Goal: Transaction & Acquisition: Purchase product/service

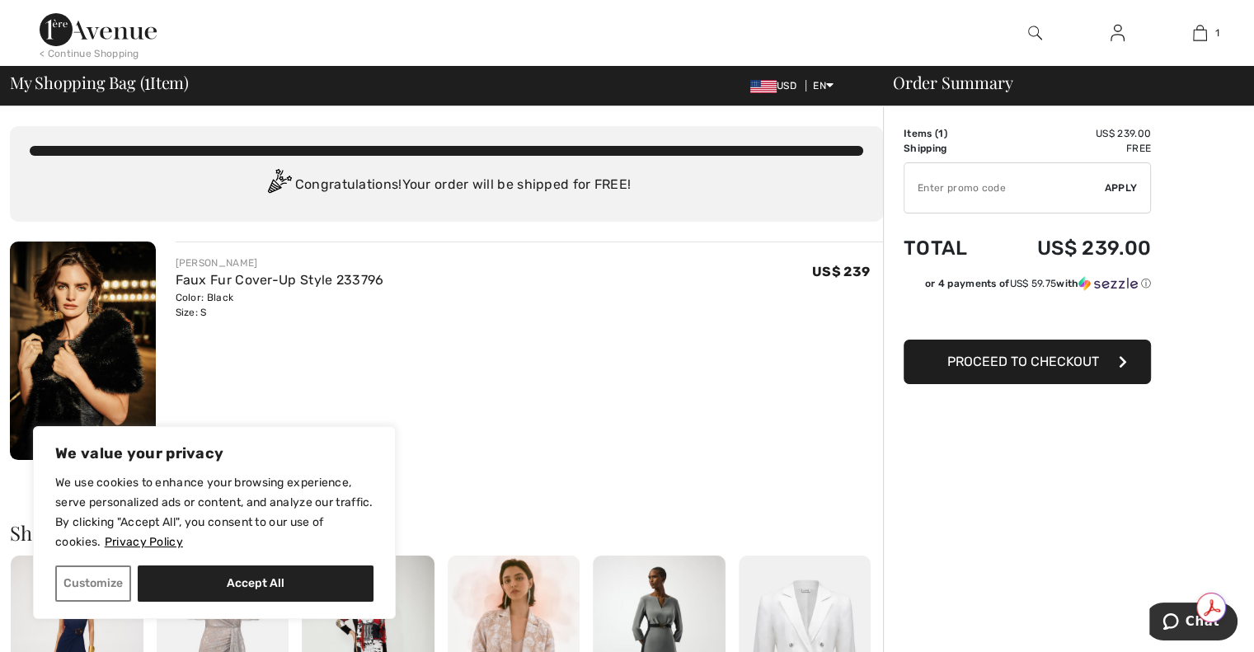
click at [992, 361] on span "Proceed to Checkout" at bounding box center [1023, 362] width 152 height 16
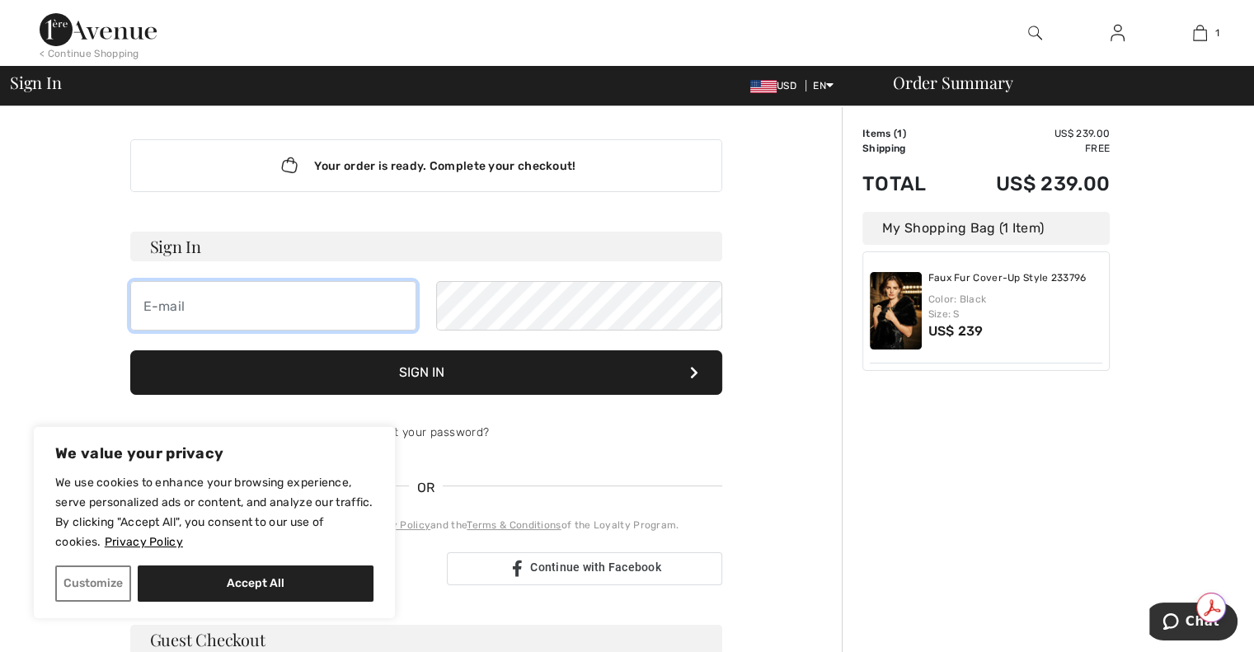
type input "[EMAIL_ADDRESS][DOMAIN_NAME]"
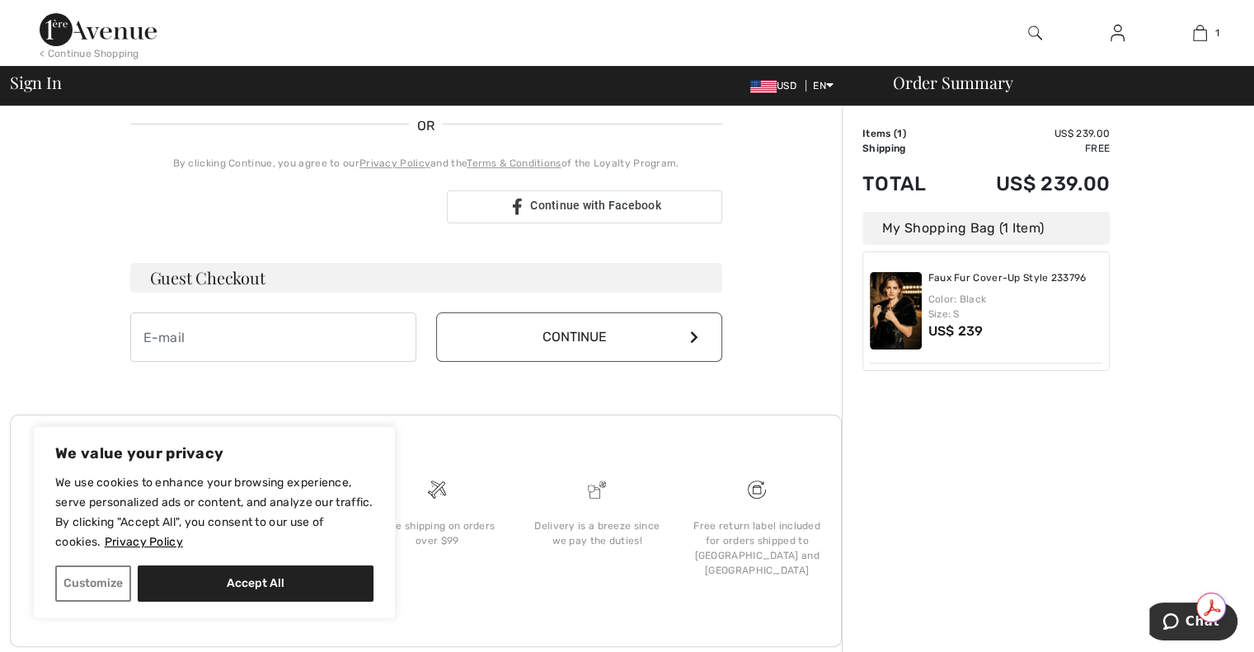
scroll to position [363, 0]
click at [303, 327] on input "email" at bounding box center [273, 336] width 286 height 49
type input "[EMAIL_ADDRESS][DOMAIN_NAME]"
click at [572, 336] on button "Continue" at bounding box center [579, 336] width 286 height 49
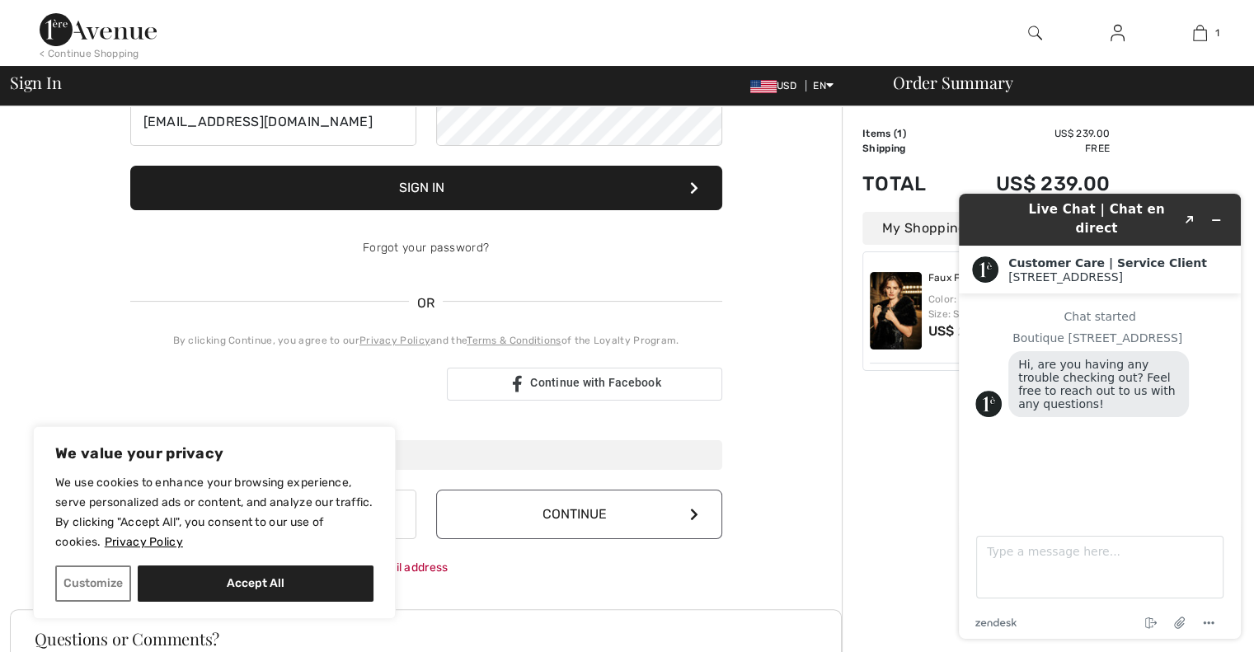
scroll to position [165, 0]
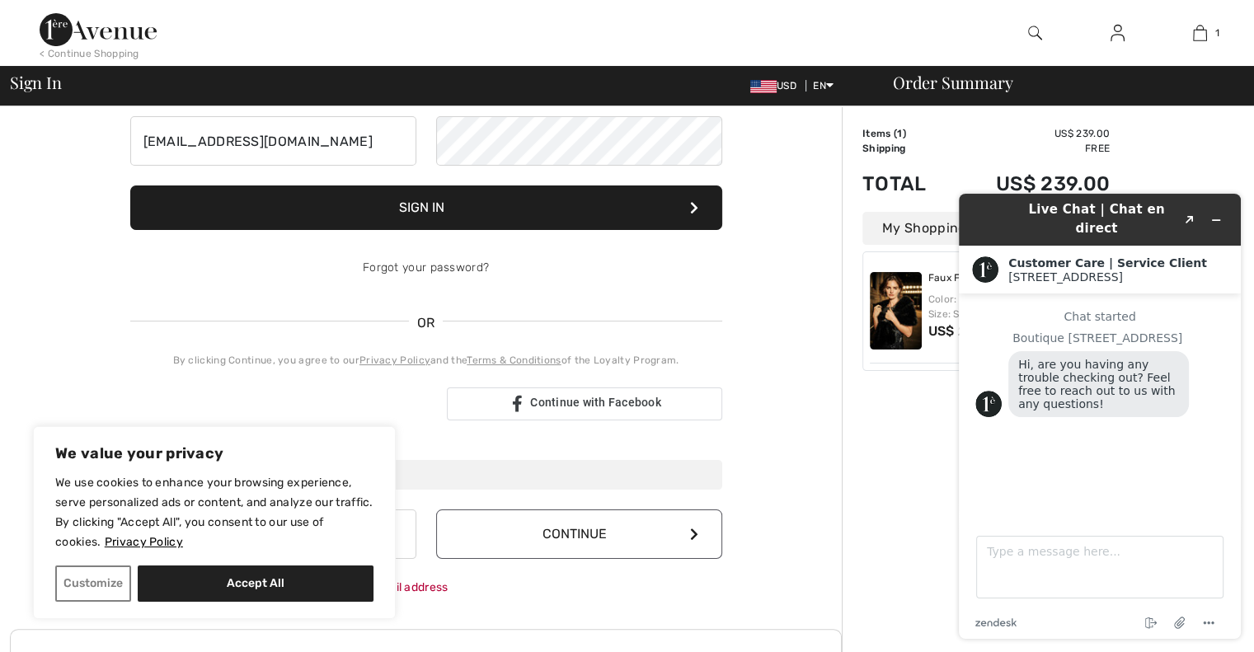
click at [453, 204] on button "Sign In" at bounding box center [426, 207] width 592 height 45
click at [430, 205] on button "Sign In" at bounding box center [426, 207] width 592 height 45
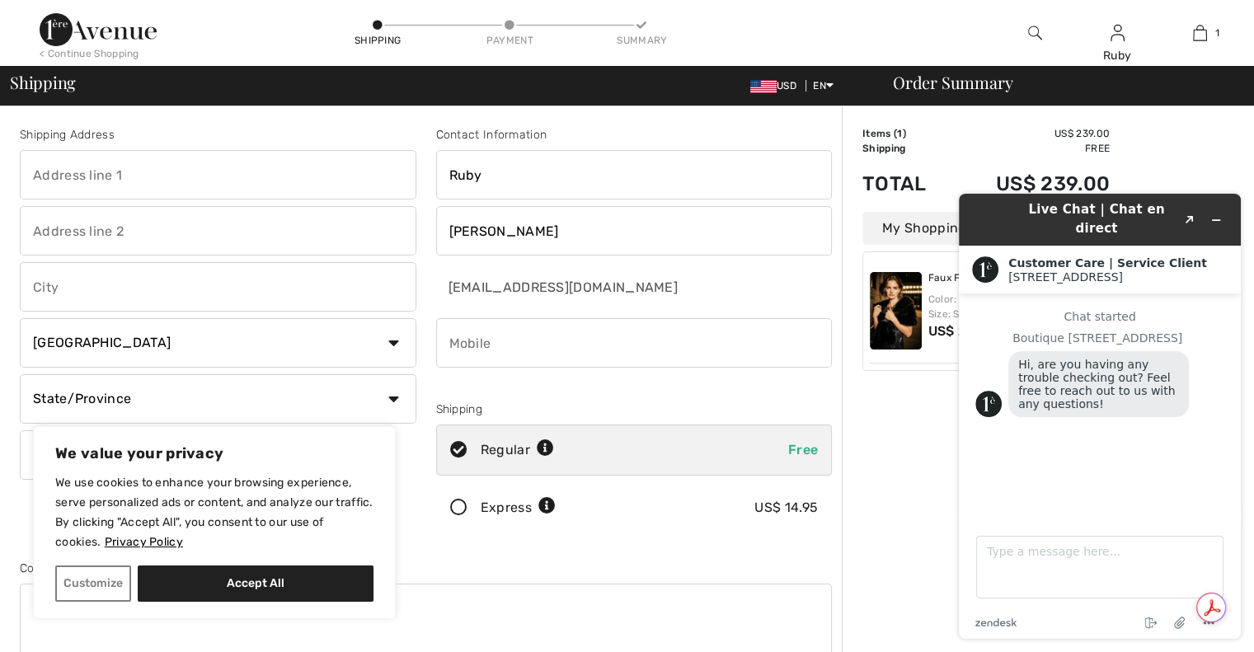
click at [211, 178] on input "text" at bounding box center [218, 174] width 397 height 49
type input "9008 Coltsfoot Trace"
type input "Prospect"
select select "US"
select select "KY"
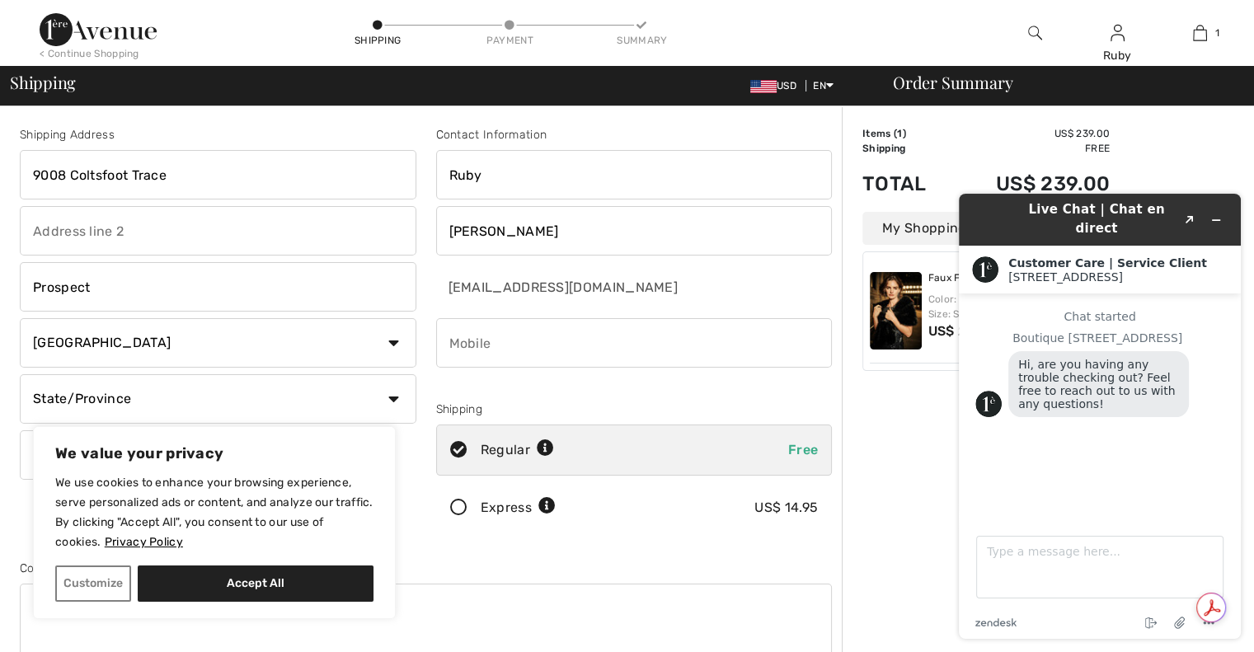
type input "40059"
type input "5027271899"
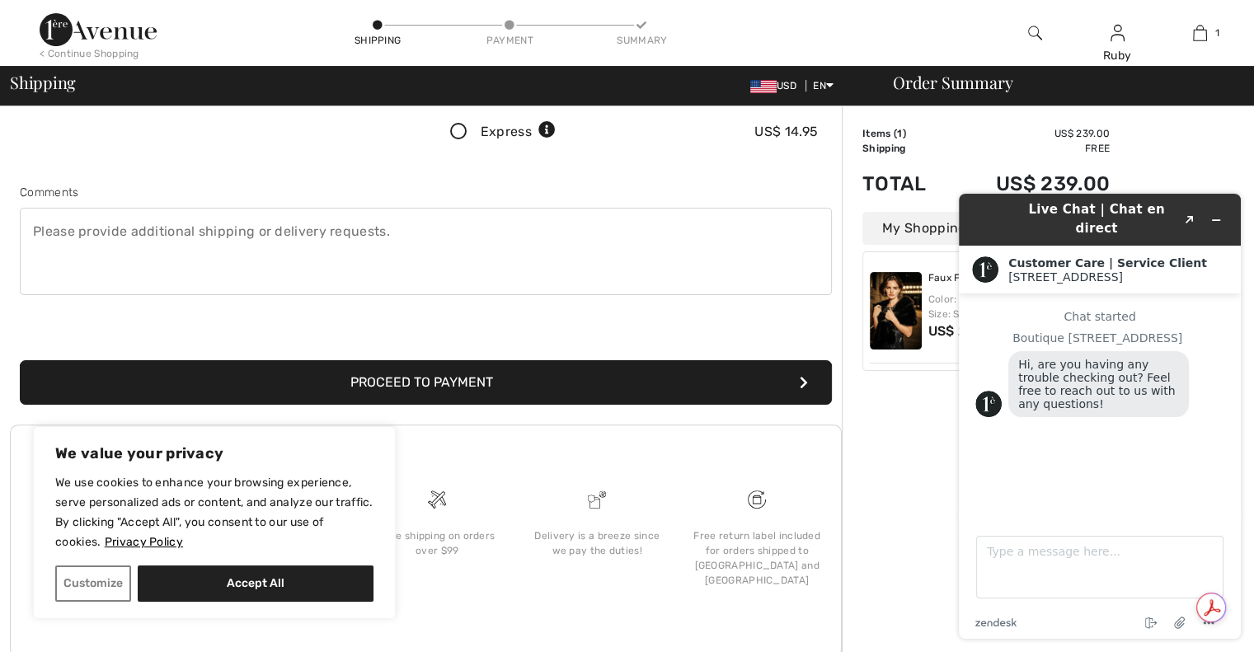
scroll to position [385, 0]
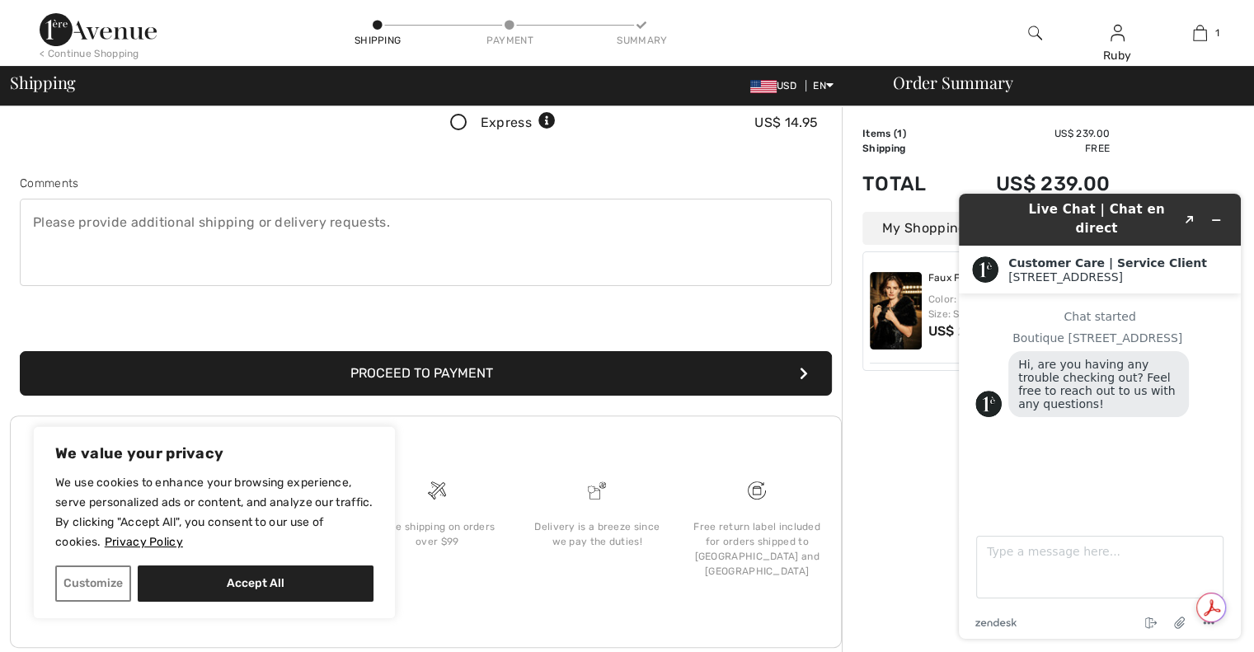
click at [449, 375] on button "Proceed to Payment" at bounding box center [426, 373] width 812 height 45
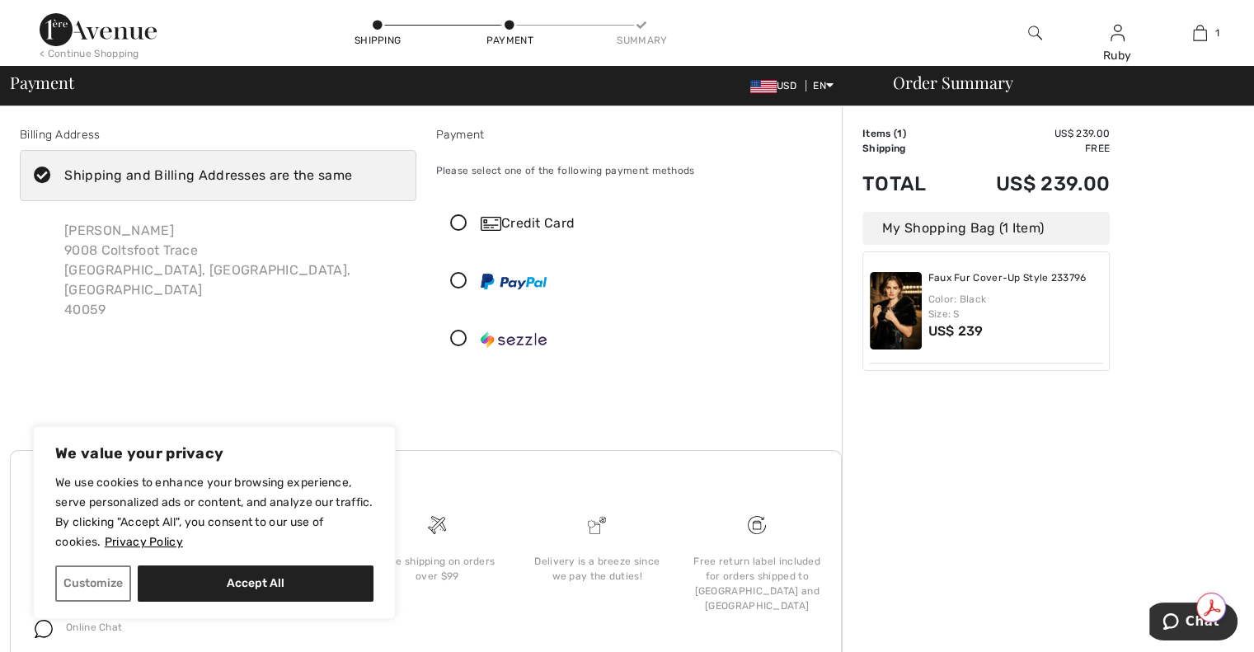
click at [514, 225] on div "Credit Card" at bounding box center [651, 224] width 340 height 20
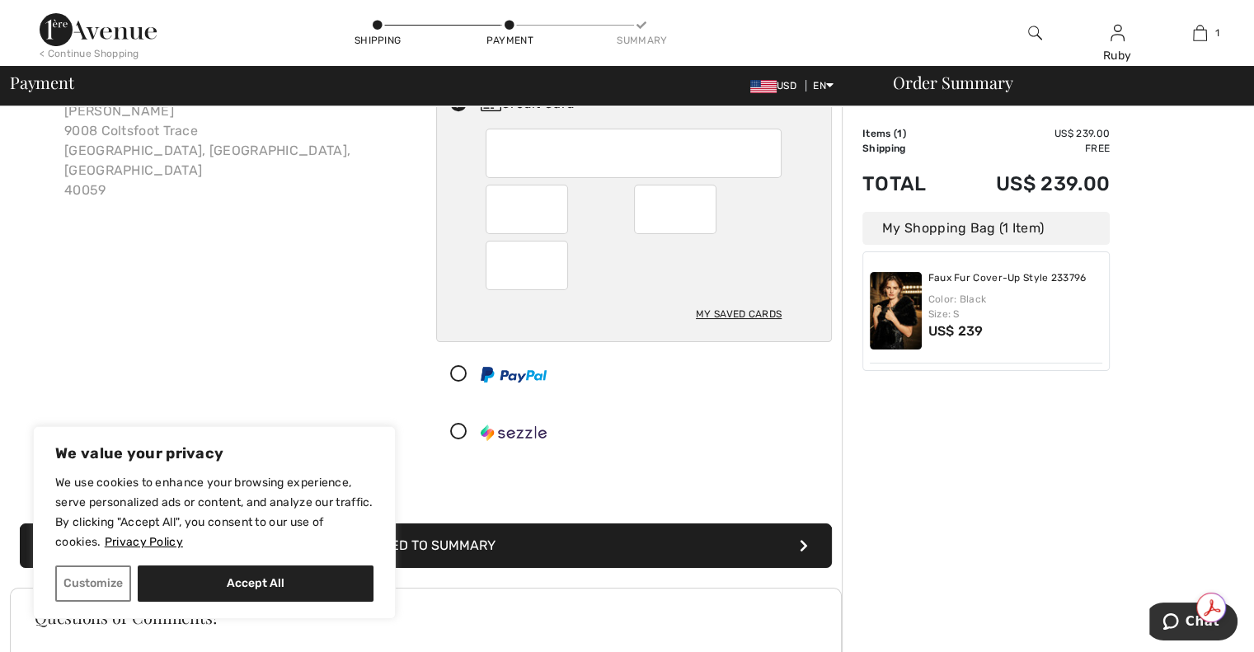
scroll to position [132, 0]
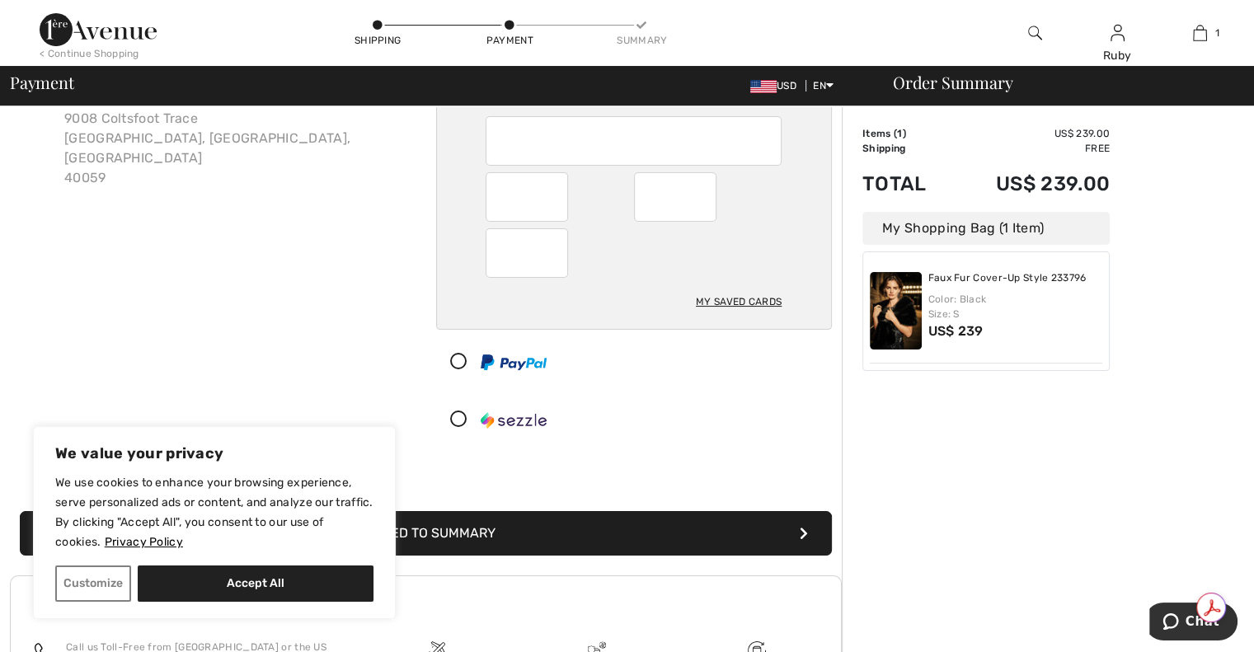
click at [684, 539] on button "Proceed to Summary" at bounding box center [426, 533] width 812 height 45
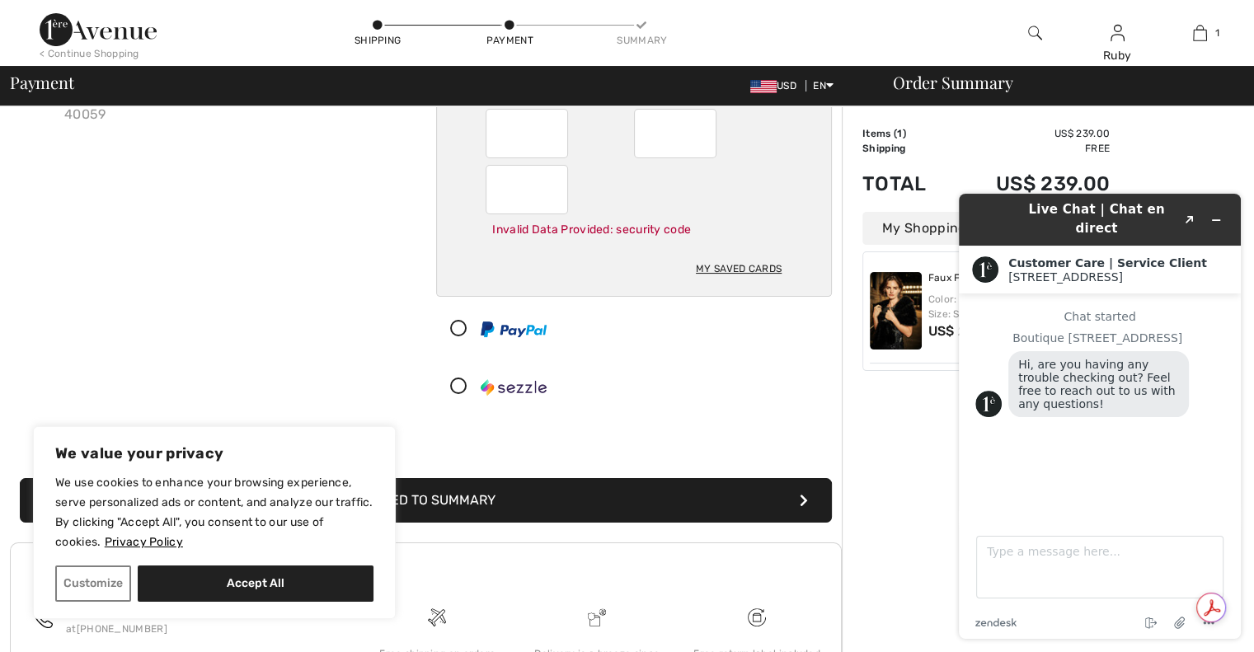
scroll to position [198, 0]
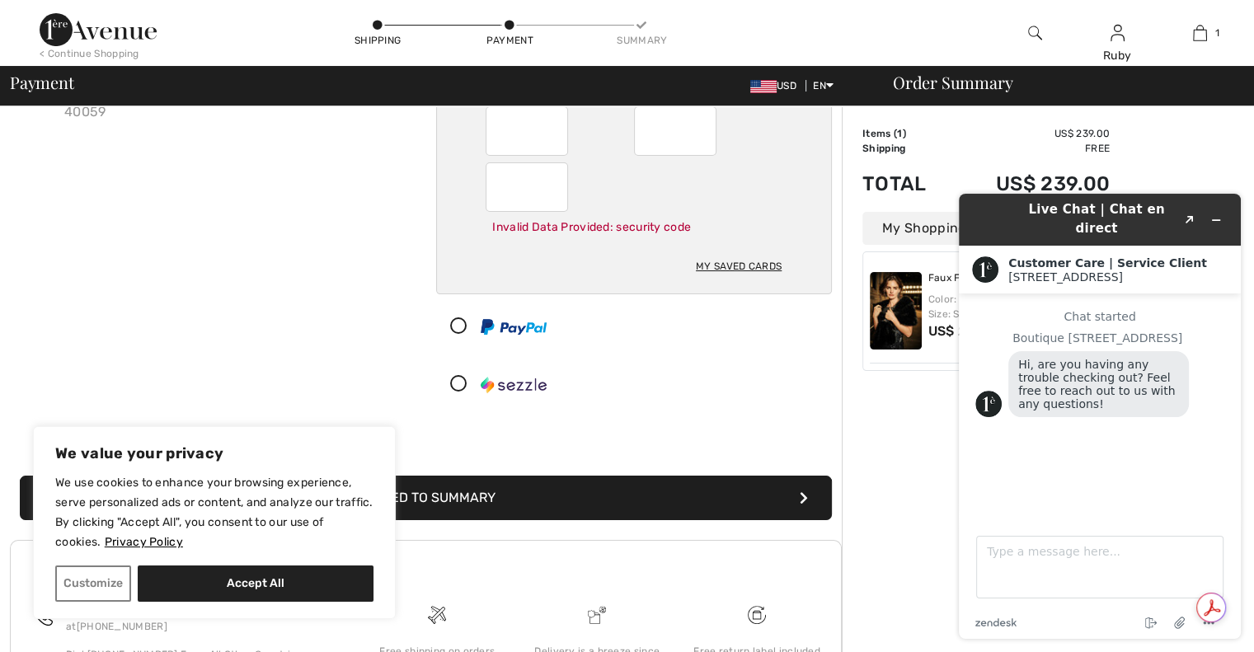
click at [659, 501] on button "Proceed to Summary" at bounding box center [426, 498] width 812 height 45
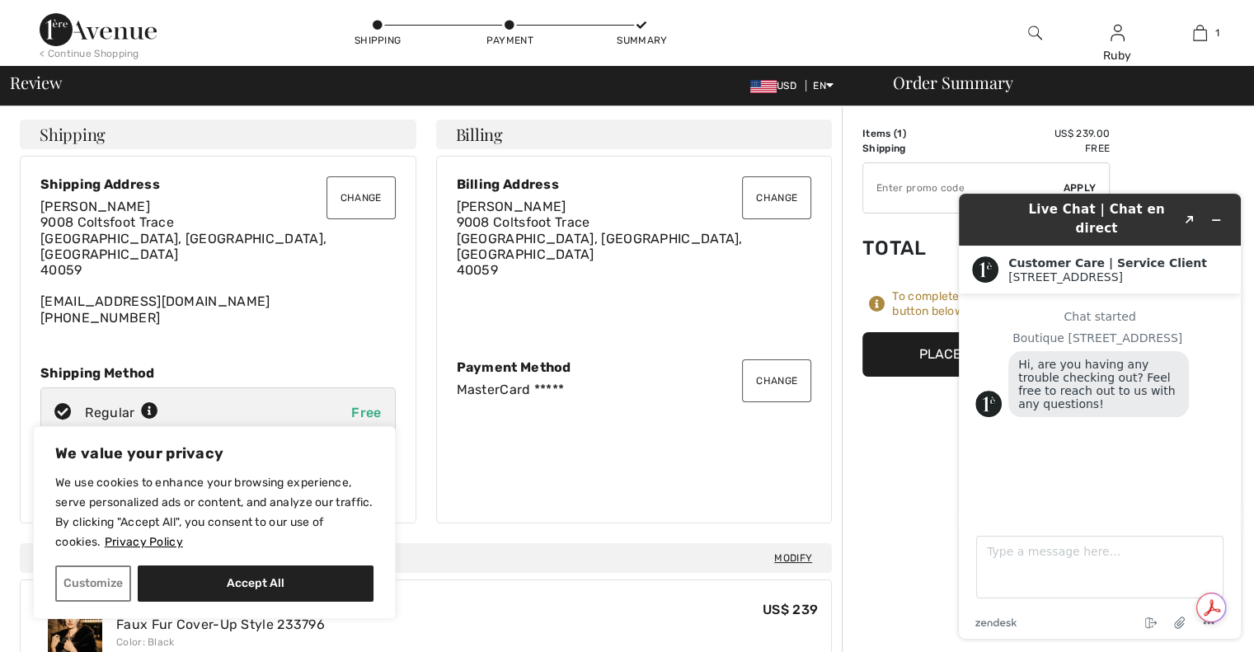
click at [1180, 128] on div "Order Summary Details Items ( 1 ) US$ 239.00 Promo code US$ 0.00 Shipping Free …" at bounding box center [1048, 647] width 412 height 1083
click at [1221, 209] on button "Minimize widget" at bounding box center [1216, 220] width 26 height 23
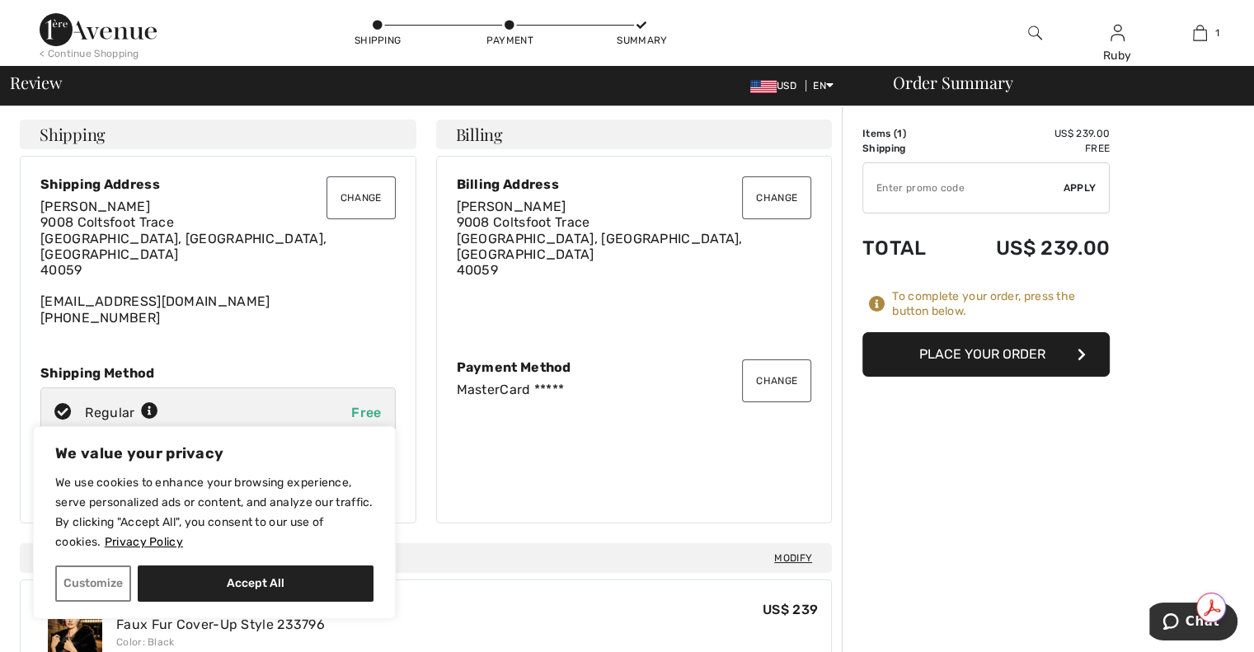
click at [986, 352] on button "Place Your Order" at bounding box center [985, 354] width 247 height 45
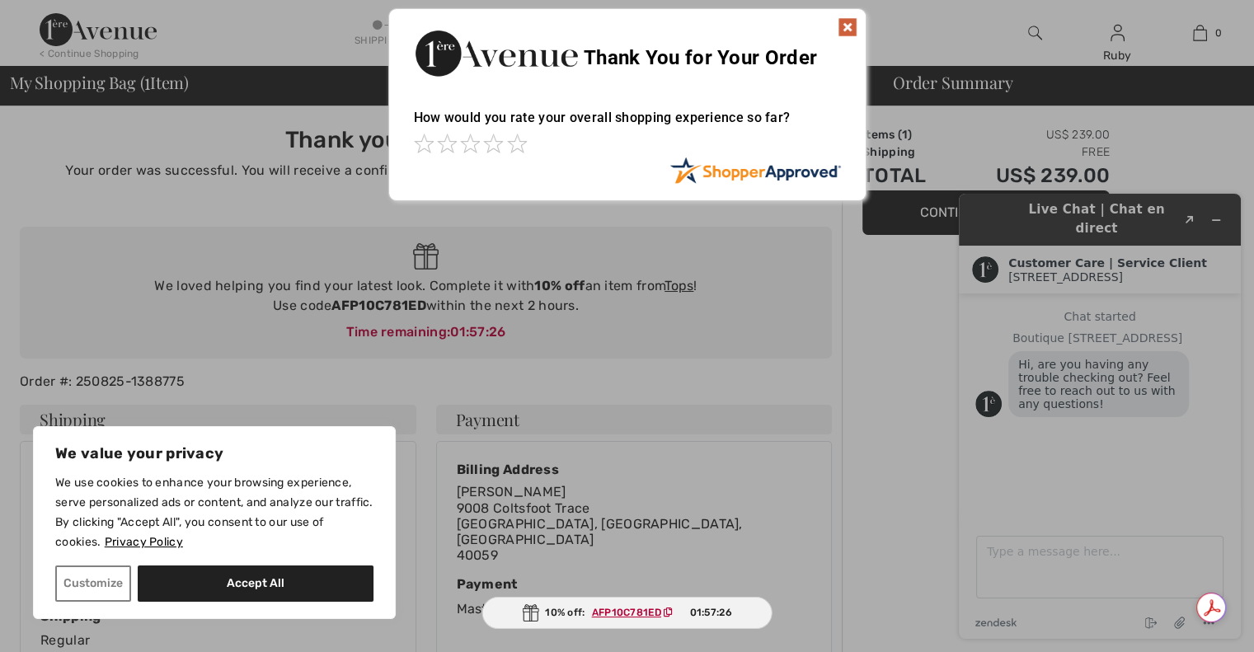
click at [846, 24] on img at bounding box center [848, 27] width 20 height 20
